Goal: Navigation & Orientation: Find specific page/section

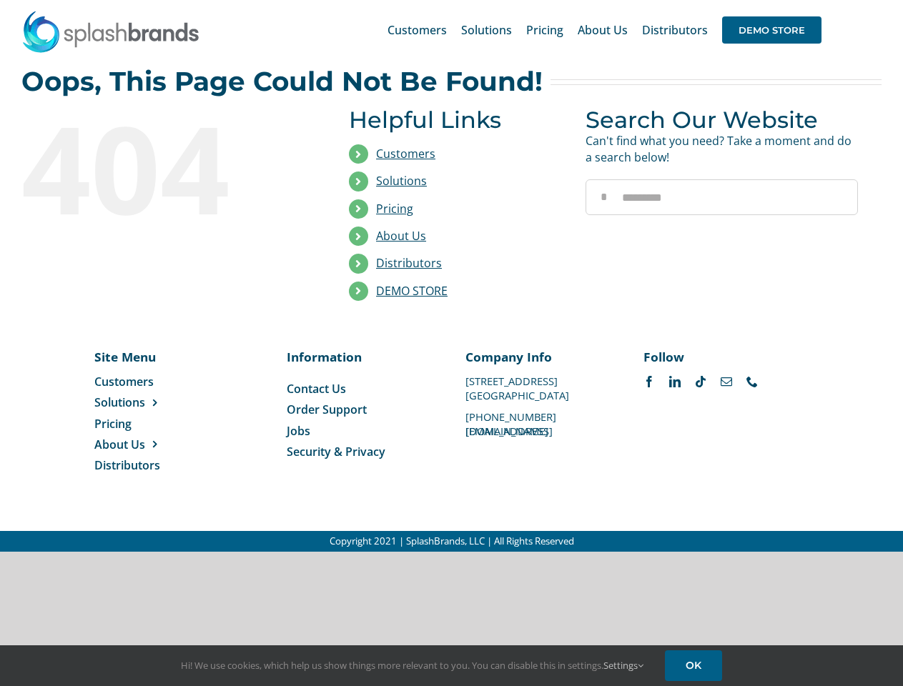
click at [451, 276] on li "Distributors" at bounding box center [456, 263] width 215 height 27
click at [816, 0] on div "Search for: * Customers Solutions Stores New Hire Kits Manufacturing Store Mark…" at bounding box center [451, 30] width 860 height 60
click at [771, 30] on span "DEMO STORE" at bounding box center [771, 29] width 99 height 27
click at [412, 291] on link "DEMO STORE" at bounding box center [411, 291] width 71 height 16
click at [142, 402] on span "Solutions" at bounding box center [119, 403] width 51 height 16
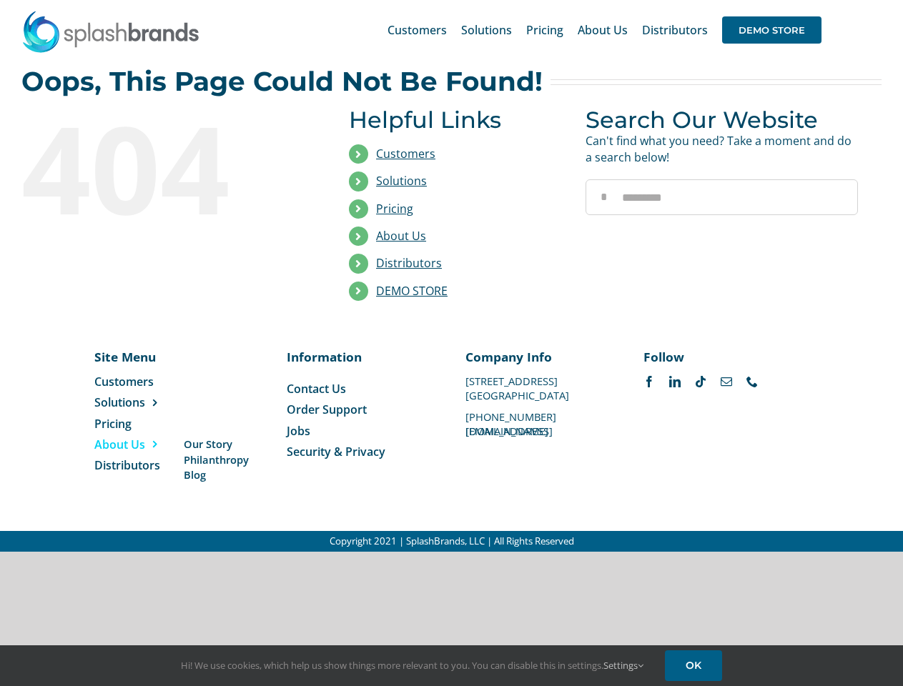
click at [142, 445] on span "About Us" at bounding box center [119, 445] width 51 height 16
click at [624, 665] on link "Settings" at bounding box center [623, 665] width 40 height 13
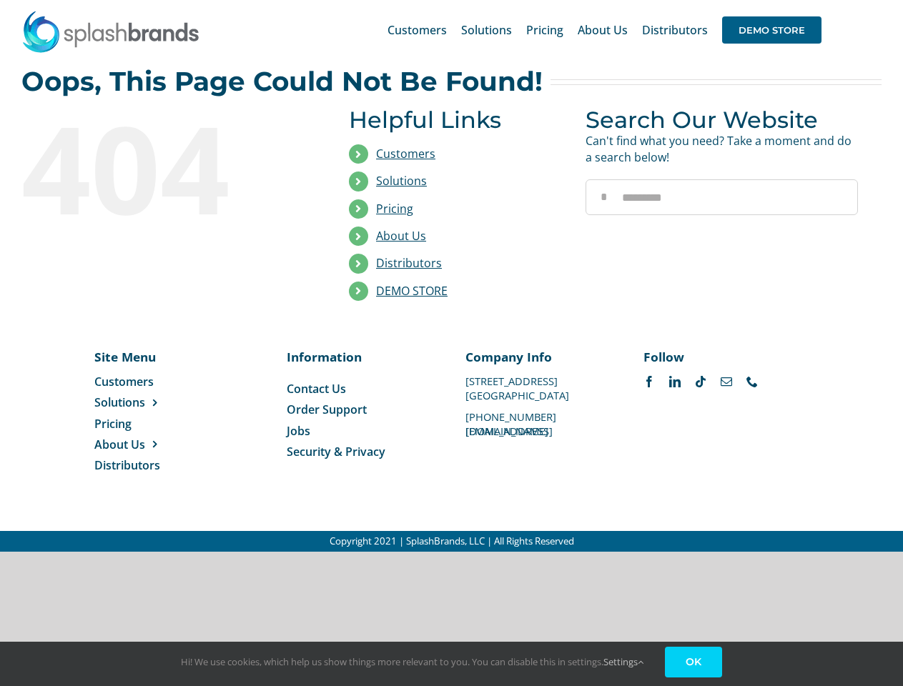
click at [695, 665] on link "OK" at bounding box center [693, 662] width 57 height 31
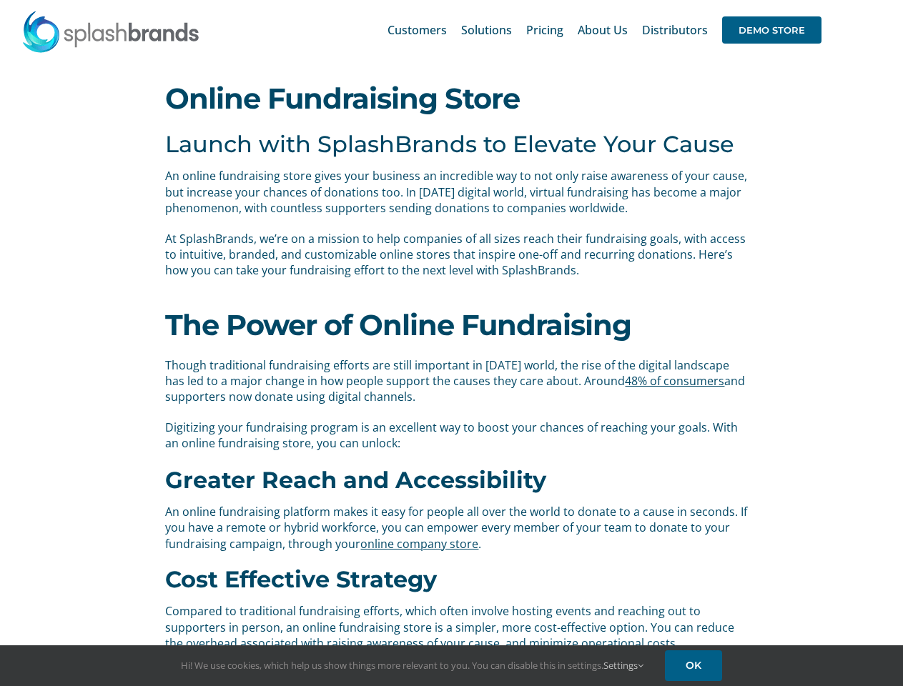
click at [451, 343] on div "The Power of Online Fundraising Though traditional fundraising efforts are stil…" at bounding box center [451, 379] width 595 height 173
click at [816, 0] on div "Search for: * Customers Solutions Stores New Hire Kits Manufacturing Store Mark…" at bounding box center [451, 30] width 860 height 60
click at [771, 30] on span "DEMO STORE" at bounding box center [771, 29] width 99 height 27
click at [624, 665] on link "Settings" at bounding box center [623, 665] width 40 height 13
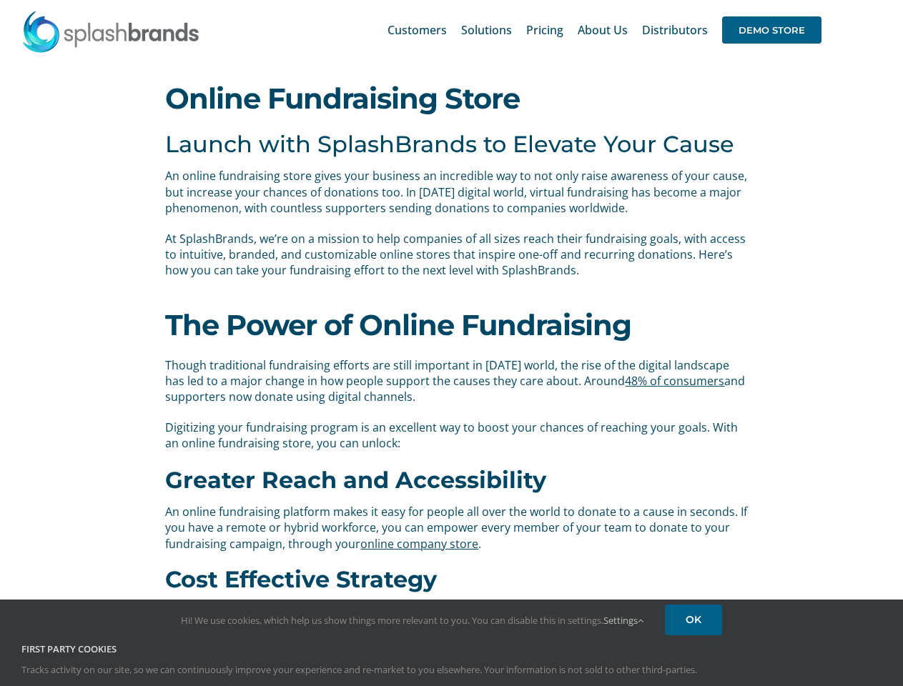
click at [695, 665] on div "First Party Cookies Tracks activity on our site, so we can continuously improve…" at bounding box center [451, 670] width 881 height 55
